Goal: Task Accomplishment & Management: Use online tool/utility

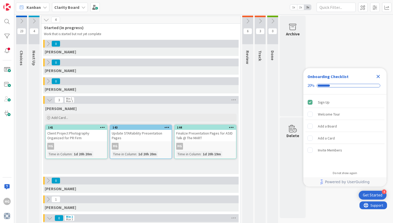
click at [35, 21] on icon at bounding box center [34, 21] width 6 height 6
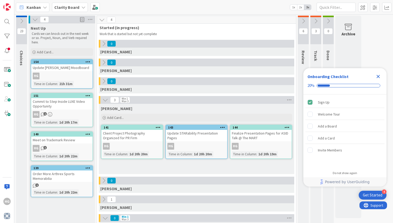
click at [304, 20] on icon at bounding box center [303, 21] width 6 height 6
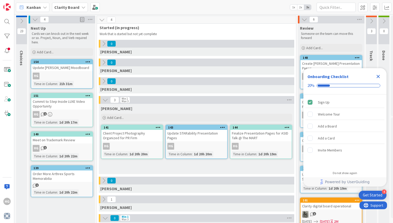
click at [378, 75] on icon "Close Checklist" at bounding box center [378, 76] width 6 height 6
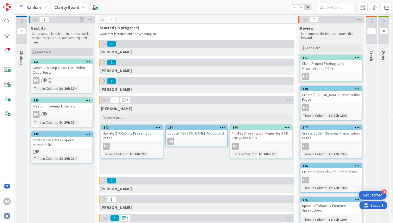
click at [71, 52] on div "Add Card..." at bounding box center [62, 52] width 62 height 8
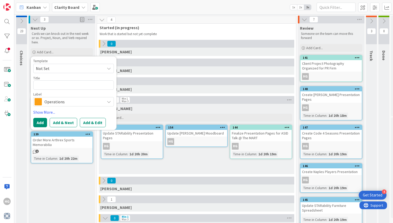
click at [68, 103] on span "Operations" at bounding box center [73, 101] width 58 height 7
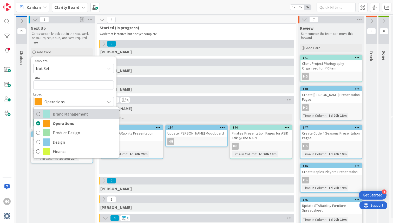
click at [50, 114] on span at bounding box center [46, 113] width 7 height 7
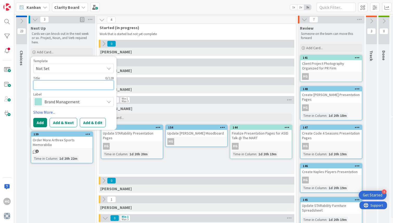
click at [57, 87] on textarea at bounding box center [73, 84] width 81 height 9
type textarea "x"
type textarea "B"
type textarea "x"
type textarea "Bl"
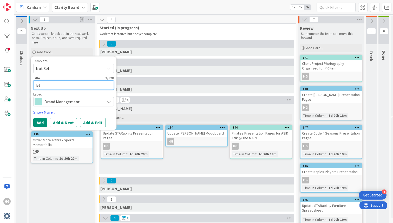
type textarea "x"
type textarea "Blo"
type textarea "x"
type textarea "Bl"
type textarea "x"
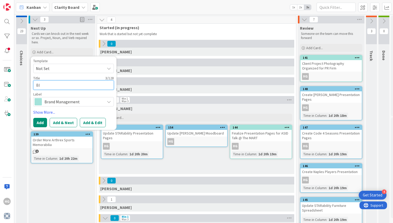
type textarea "B"
type textarea "x"
type textarea "W"
type textarea "x"
type textarea "Wr"
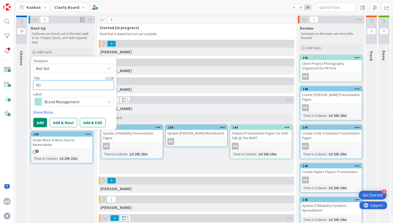
type textarea "x"
type textarea "Wri"
type textarea "x"
type textarea "Writ"
type textarea "x"
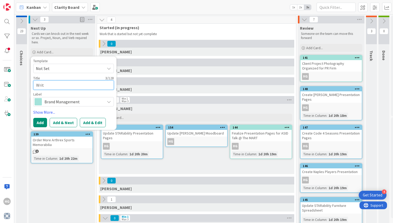
type textarea "Write"
type textarea "x"
type textarea "Write"
type textarea "x"
type textarea "Write +"
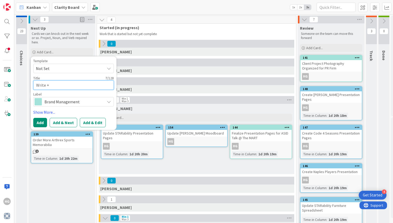
type textarea "x"
type textarea "Write +"
type textarea "x"
type textarea "Write + P"
type textarea "x"
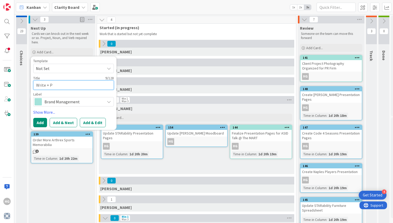
type textarea "Write + Po"
type textarea "x"
type textarea "Write + Pos"
type textarea "x"
type textarea "Write + Post"
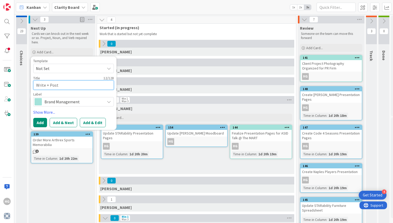
type textarea "x"
type textarea "Write + Post"
type textarea "x"
type textarea "Write + Post B"
type textarea "x"
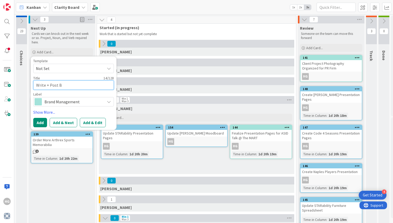
type textarea "Write + Post Bl"
type textarea "x"
type textarea "Write + Post Blo"
type textarea "x"
type textarea "Write + Post Blog"
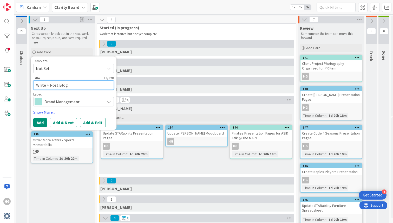
type textarea "x"
type textarea "Write + Post Blog"
type textarea "x"
type textarea "Write + Post Blog fo"
type textarea "x"
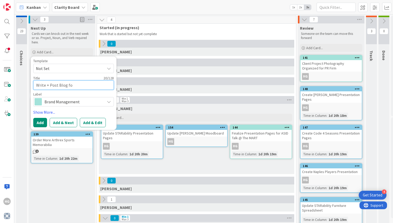
type textarea "Write + Post Blog for"
type textarea "x"
type textarea "Write + Post Blog for"
type textarea "x"
type textarea "Write + Post Blog for S"
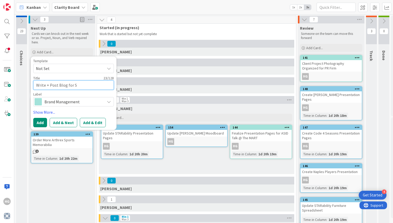
type textarea "x"
type textarea "Write + Post Blog for Su"
type textarea "x"
type textarea "Write + Post Blog for Sun"
type textarea "x"
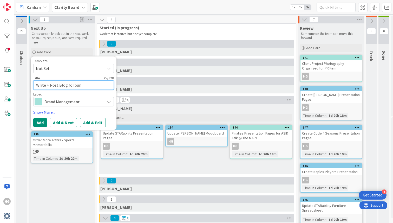
type textarea "Write + Post Blog for Sun."
type textarea "x"
type textarea "Write + Post Blog for Sun."
type textarea "x"
type textarea "Write + Post Blog for Sun. A"
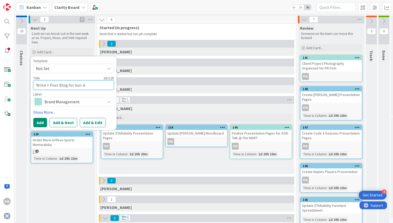
type textarea "x"
type textarea "Write + Post Blog for Sun. Au"
type textarea "x"
type textarea "Write + Post Blog for Sun. Aug"
type textarea "x"
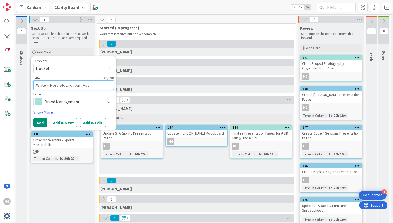
type textarea "Write + Post Blog for Sun. Aug"
type textarea "x"
type textarea "Write + Post Blog for [DATE]"
type textarea "x"
type textarea "Write + Post Blog for [DATE]"
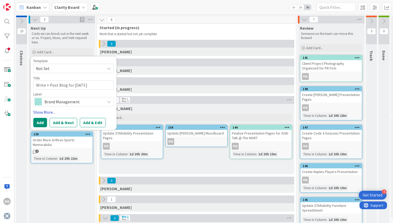
click at [37, 113] on link "Show More..." at bounding box center [73, 112] width 81 height 6
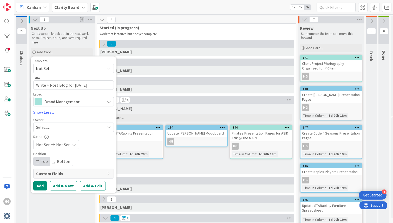
click at [54, 123] on div "Select..." at bounding box center [73, 126] width 81 height 9
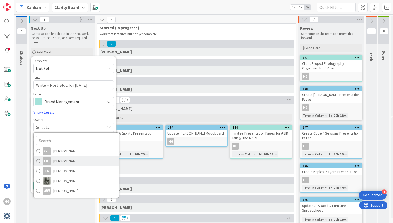
click at [37, 160] on span at bounding box center [38, 161] width 4 height 8
type textarea "x"
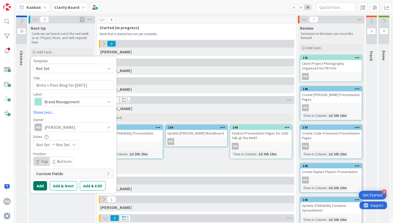
click at [41, 185] on button "Add" at bounding box center [40, 185] width 14 height 9
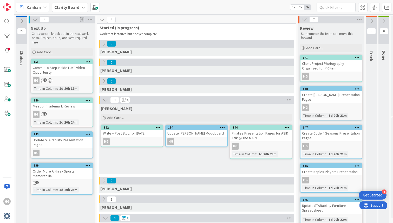
click at [44, 115] on icon "1" at bounding box center [43, 114] width 4 height 4
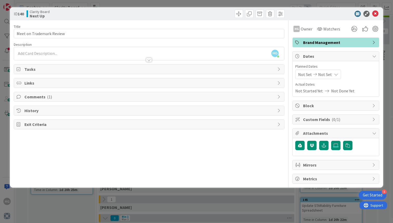
click at [45, 96] on span "Comments ( 1 )" at bounding box center [149, 97] width 250 height 6
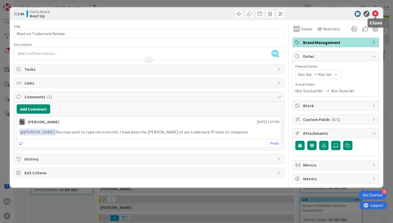
click at [373, 11] on icon at bounding box center [375, 14] width 6 height 6
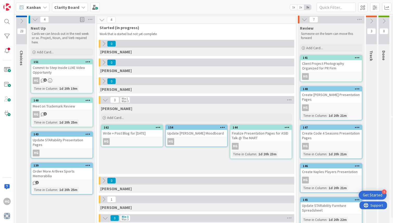
click at [44, 81] on span "1" at bounding box center [44, 79] width 3 height 3
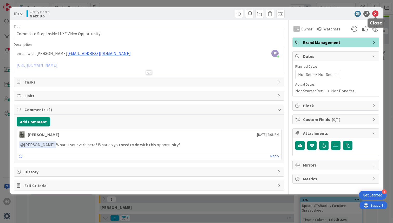
click at [374, 15] on icon at bounding box center [375, 14] width 6 height 6
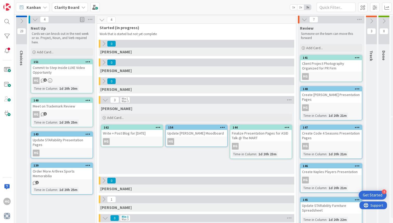
click at [36, 182] on span "1" at bounding box center [36, 182] width 3 height 3
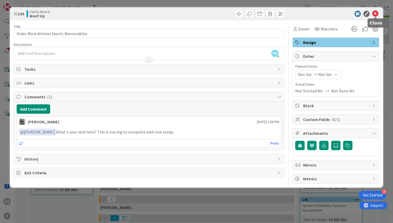
click at [375, 14] on icon at bounding box center [375, 14] width 6 height 6
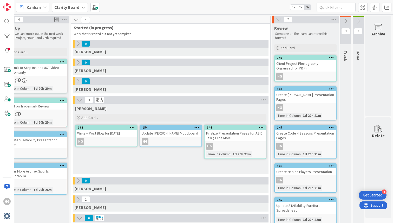
scroll to position [0, 26]
click at [346, 21] on icon at bounding box center [346, 21] width 6 height 6
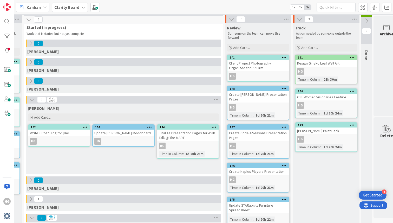
scroll to position [0, 81]
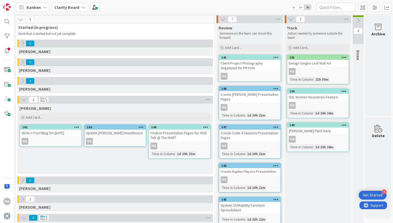
click at [344, 91] on icon at bounding box center [343, 91] width 5 height 4
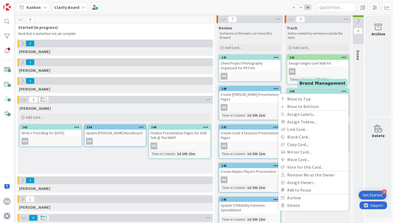
click at [330, 91] on div "150" at bounding box center [318, 91] width 59 height 4
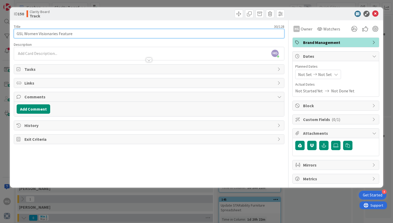
click at [17, 34] on input "GSL Women Visionaries Feature" at bounding box center [149, 33] width 271 height 9
click at [26, 35] on input "Recieve GSL Women Visionaries Feature" at bounding box center [149, 33] width 271 height 9
type input "Receive GSL Women Visionaries Feature"
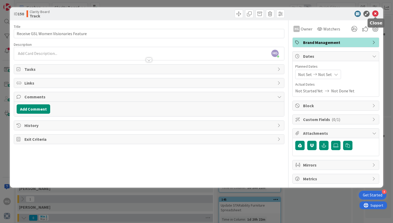
click at [377, 13] on icon at bounding box center [375, 14] width 6 height 6
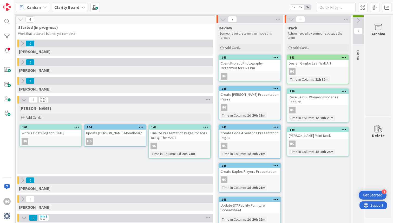
click at [342, 130] on icon at bounding box center [343, 130] width 5 height 4
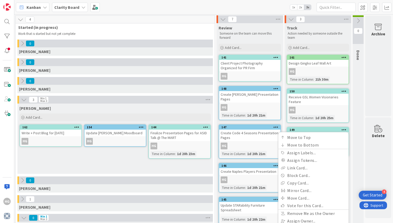
click at [306, 127] on div "149 Move to Top Move to Bottom Assign Labels... Assign Tokens... Link Card... B…" at bounding box center [317, 129] width 61 height 5
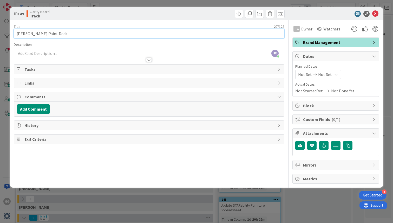
click at [17, 33] on input "[PERSON_NAME] Paint Deck" at bounding box center [149, 33] width 271 height 9
click at [23, 36] on input "Recieve [PERSON_NAME] Paint Deck" at bounding box center [149, 33] width 271 height 9
type input "Receive [PERSON_NAME] Paint Deck"
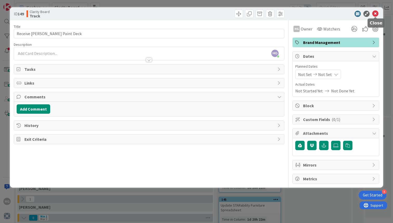
click at [377, 13] on icon at bounding box center [375, 14] width 6 height 6
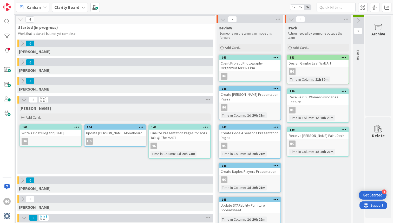
click at [22, 19] on icon at bounding box center [21, 20] width 6 height 6
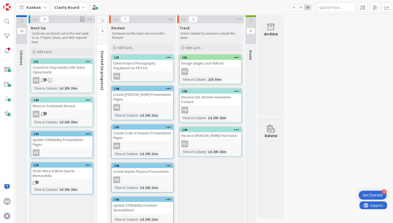
click at [22, 19] on icon at bounding box center [22, 21] width 6 height 6
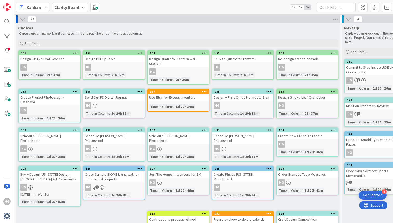
click at [23, 20] on icon at bounding box center [23, 19] width 6 height 6
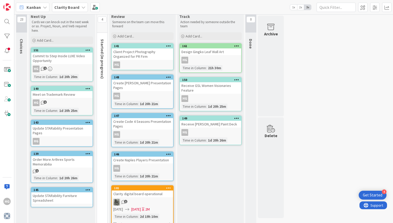
scroll to position [0, 0]
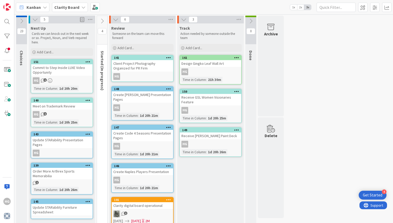
click at [115, 19] on icon at bounding box center [116, 20] width 6 height 6
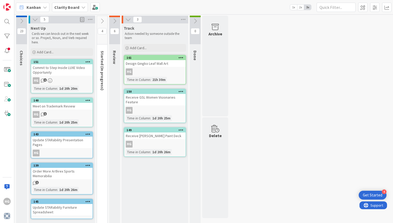
click at [115, 19] on icon at bounding box center [115, 21] width 6 height 6
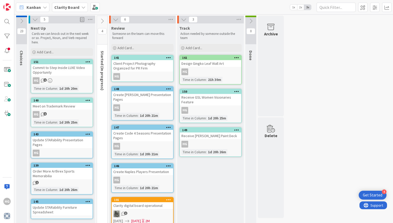
click at [249, 20] on icon at bounding box center [251, 21] width 6 height 6
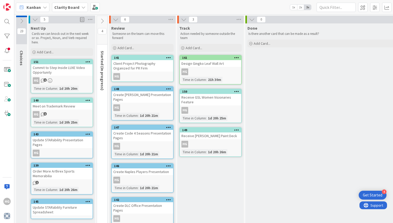
click at [102, 21] on icon at bounding box center [102, 21] width 6 height 6
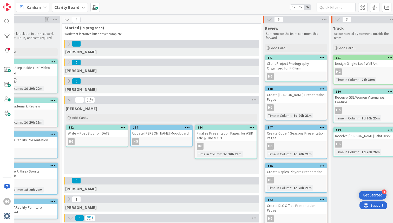
scroll to position [0, 29]
